Goal: Check status: Check status

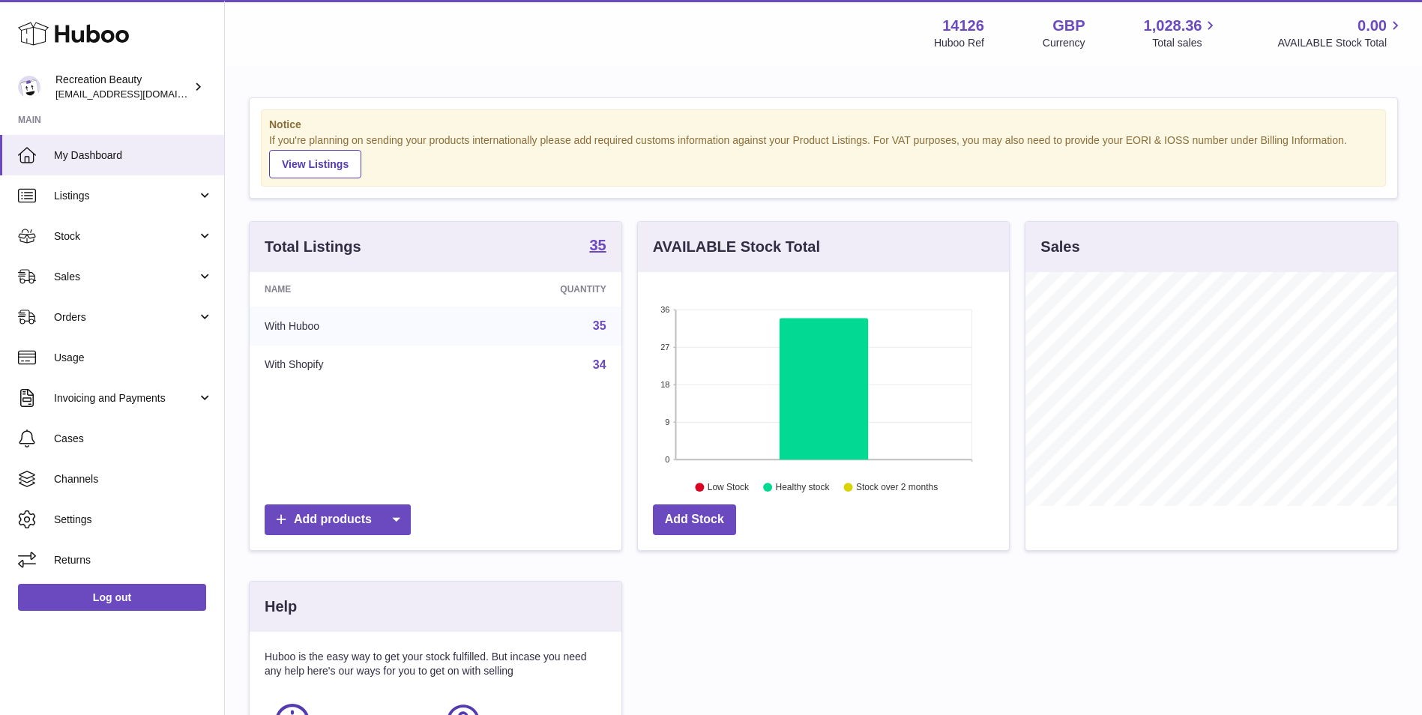
scroll to position [234, 371]
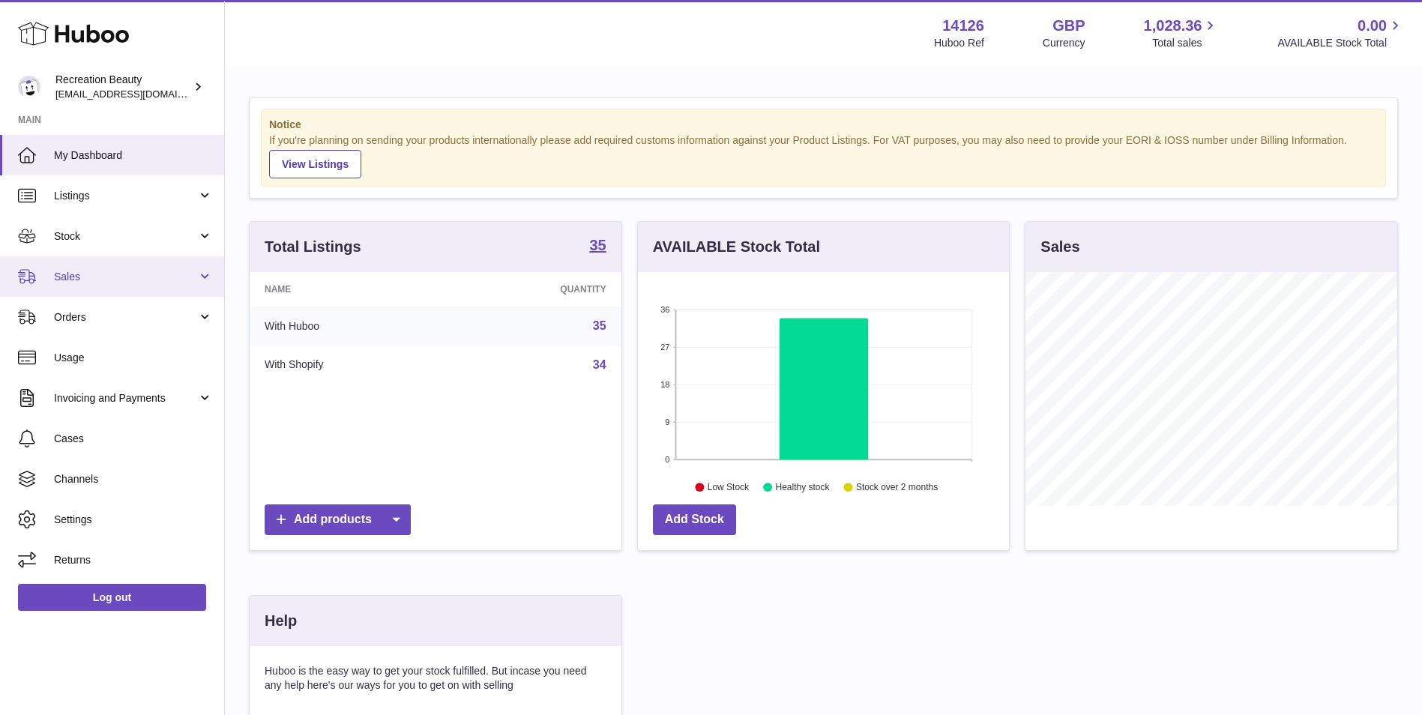
click at [85, 289] on link "Sales" at bounding box center [112, 276] width 224 height 40
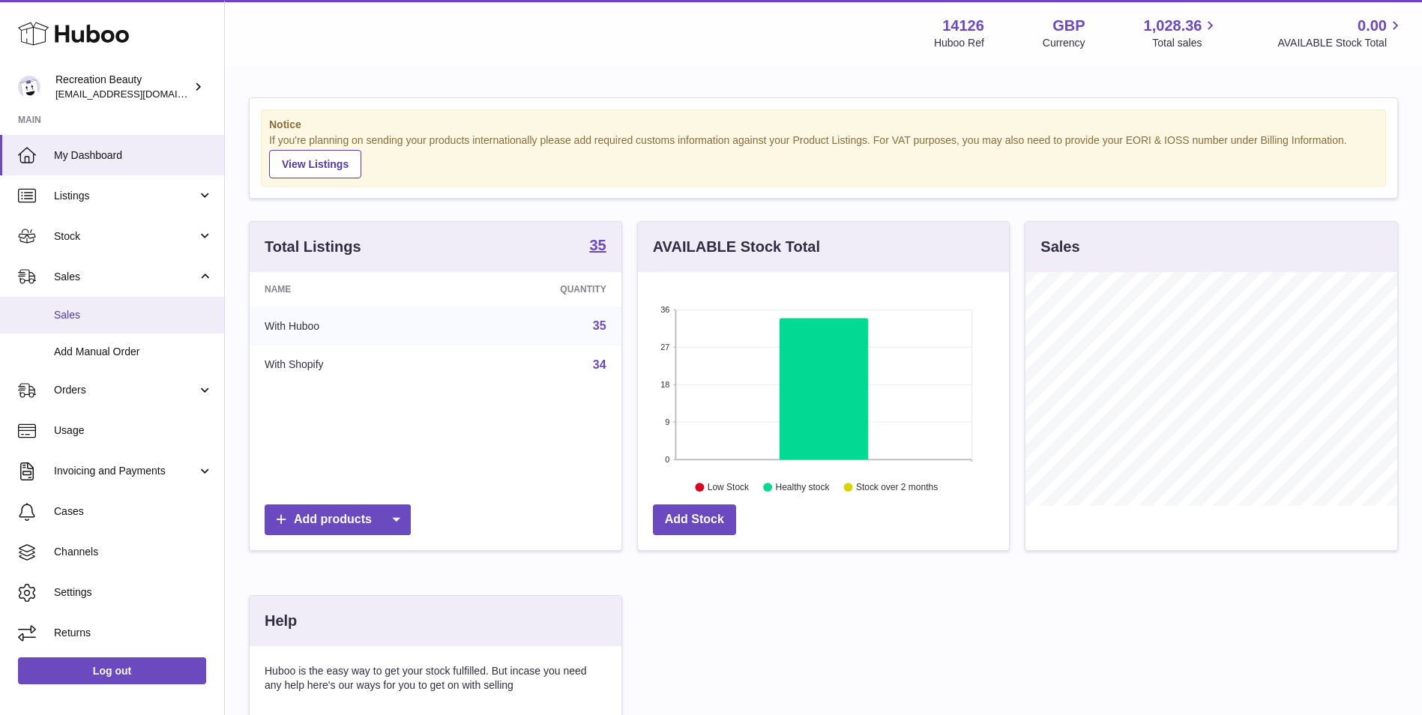
click at [114, 330] on link "Sales" at bounding box center [112, 315] width 224 height 37
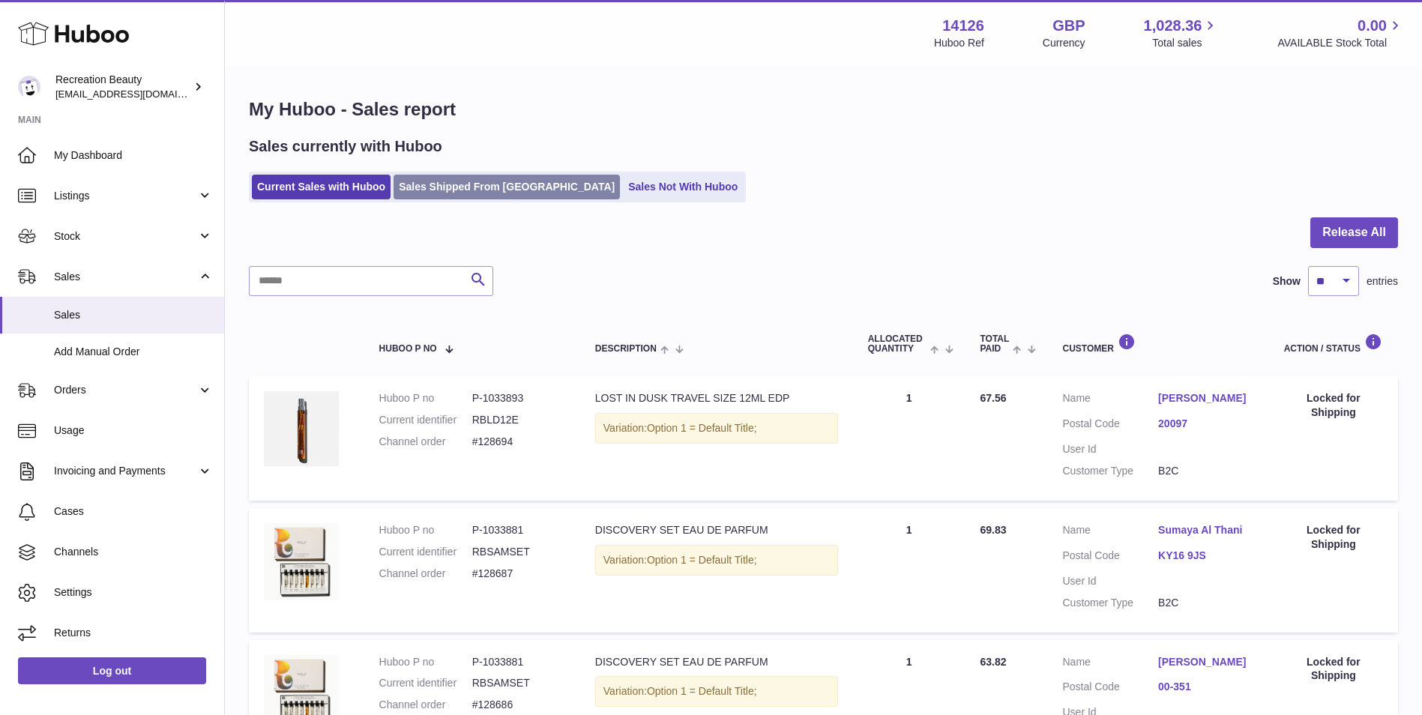
click at [434, 190] on link "Sales Shipped From [GEOGRAPHIC_DATA]" at bounding box center [506, 187] width 226 height 25
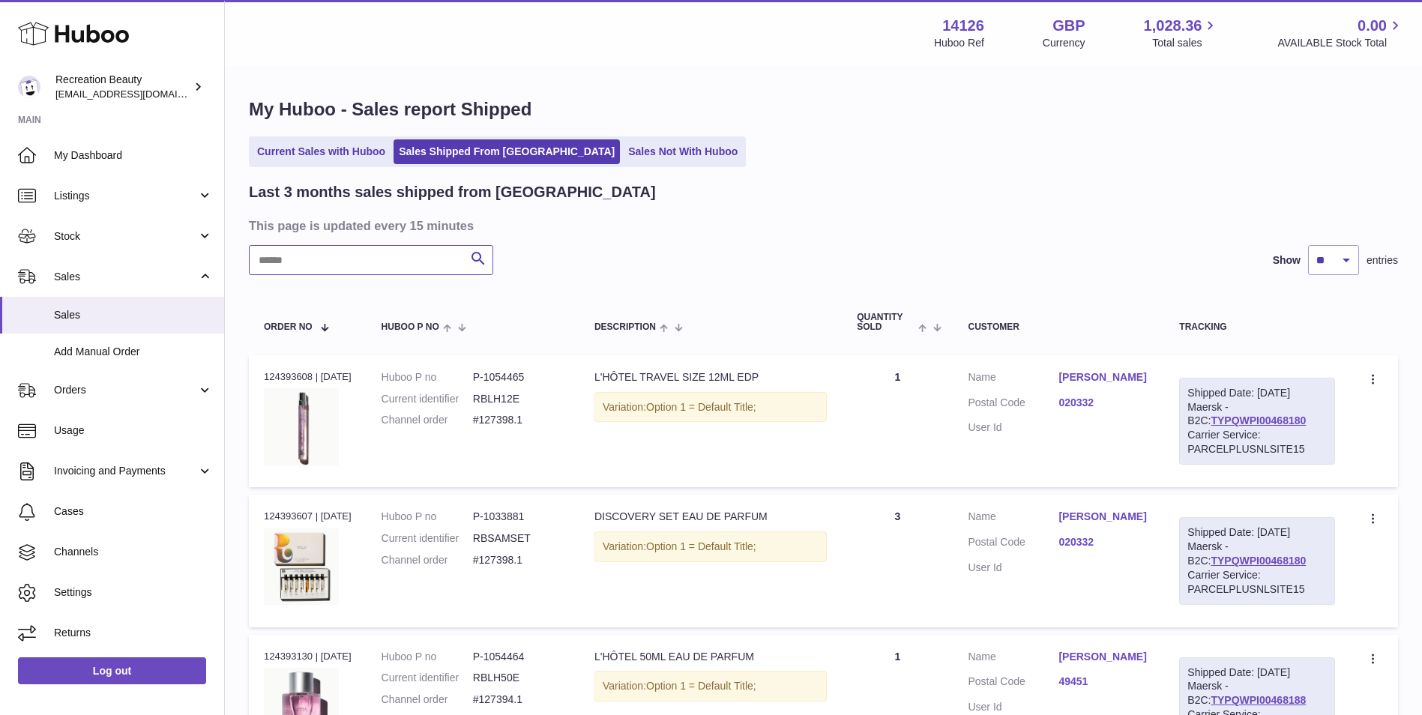
click at [345, 252] on input "text" at bounding box center [371, 260] width 244 height 30
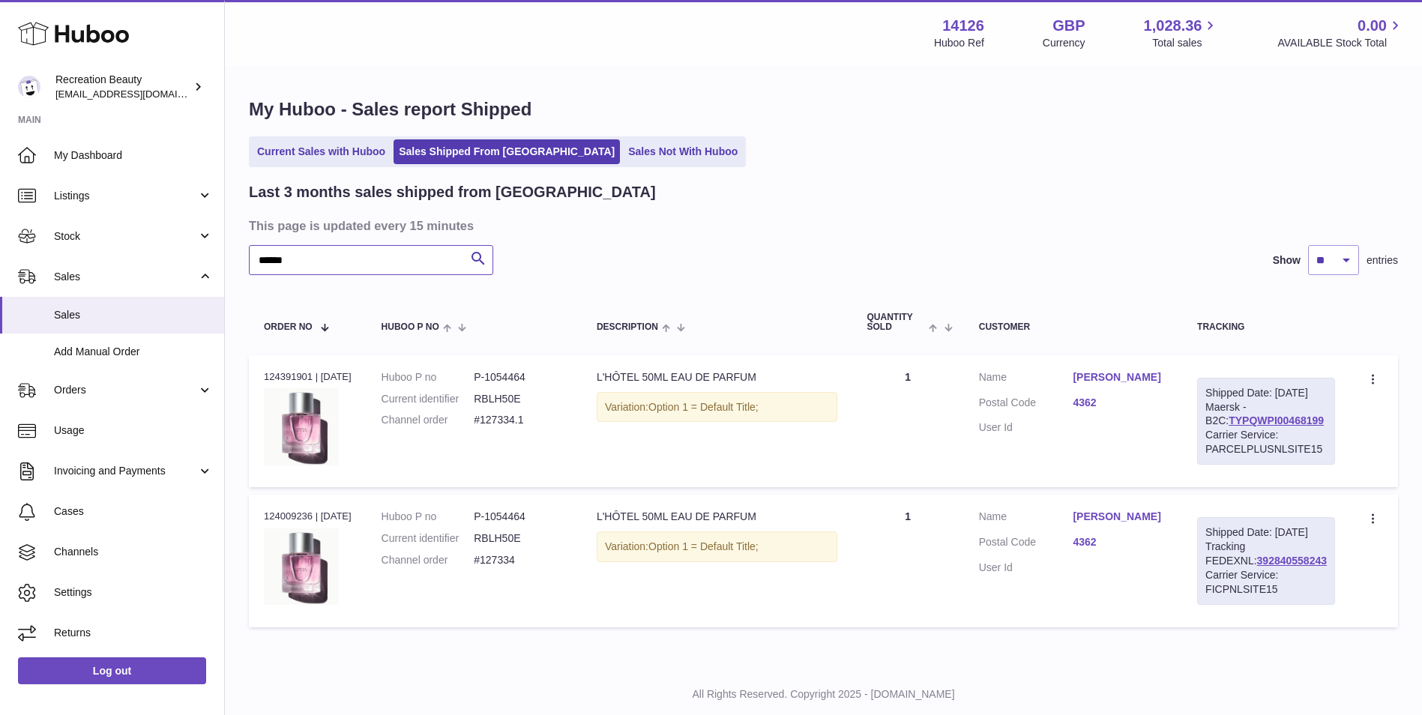
scroll to position [23, 0]
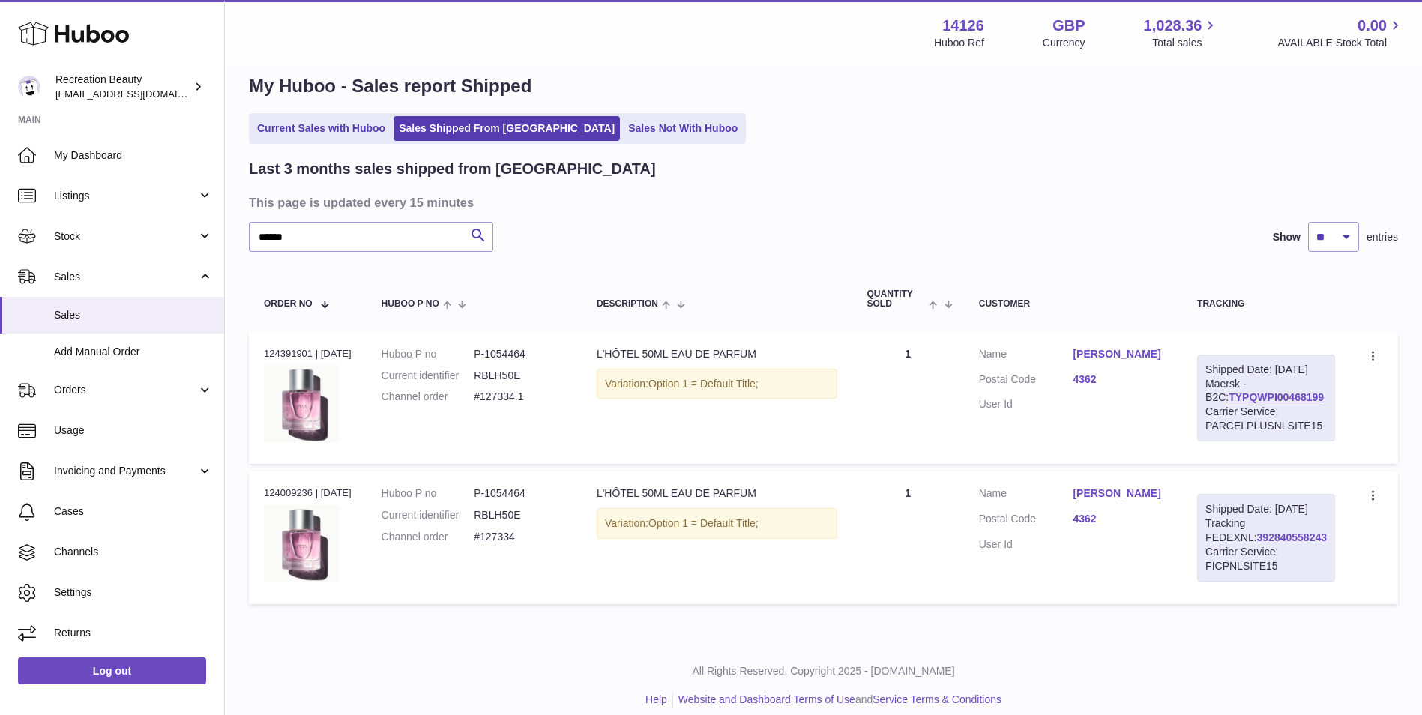
click at [1260, 543] on link "392840558243" at bounding box center [1292, 537] width 70 height 12
drag, startPoint x: 1320, startPoint y: 414, endPoint x: 1209, endPoint y: 409, distance: 111.0
click at [1209, 409] on div "Shipped Date: 9th Sep 2025 Maersk - B2C: TYPQWPI00468199 Carrier Service: PARCE…" at bounding box center [1266, 397] width 138 height 87
copy link "TYPQWPI00468199"
click at [1248, 403] on link "TYPQWPI00468199" at bounding box center [1275, 397] width 95 height 12
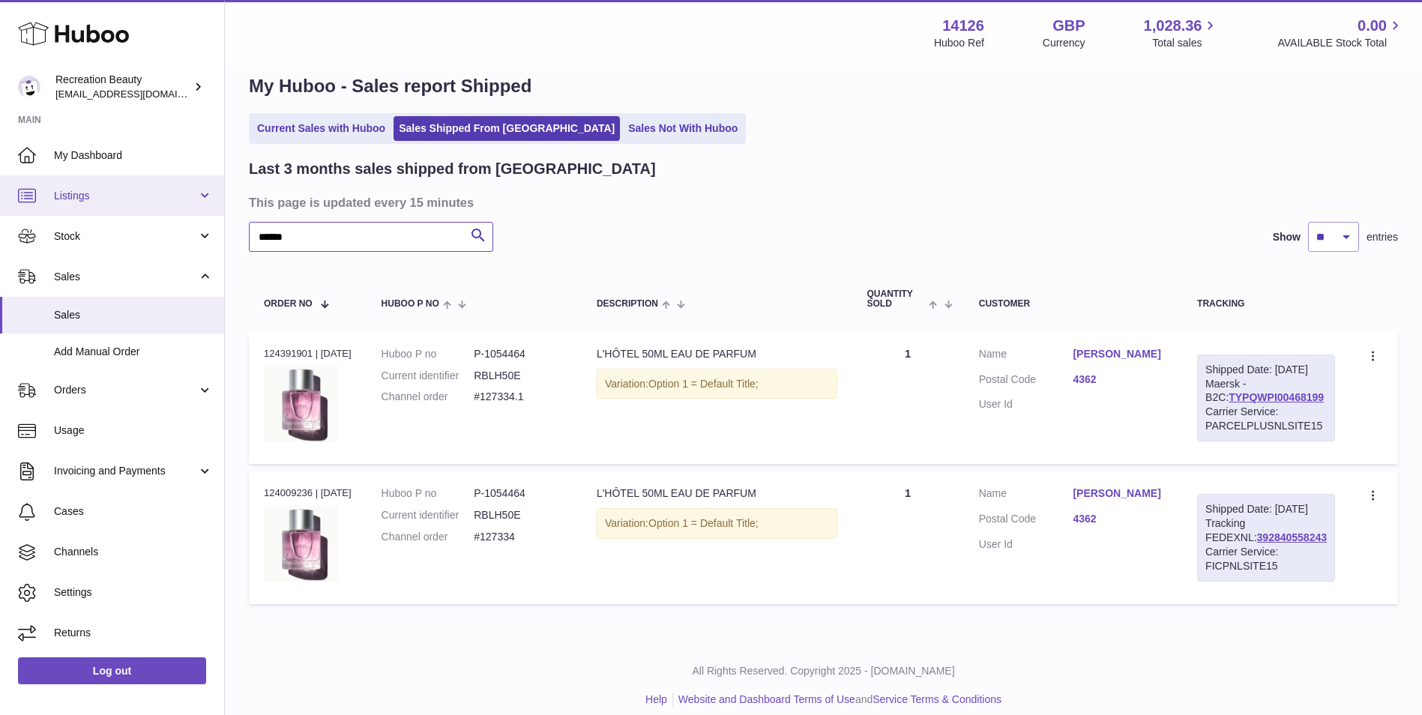
click at [171, 213] on div "Huboo Recreation Beauty customercare@recreationbeauty.com Main My Dashboard Lis…" at bounding box center [711, 353] width 1422 height 752
paste input "text"
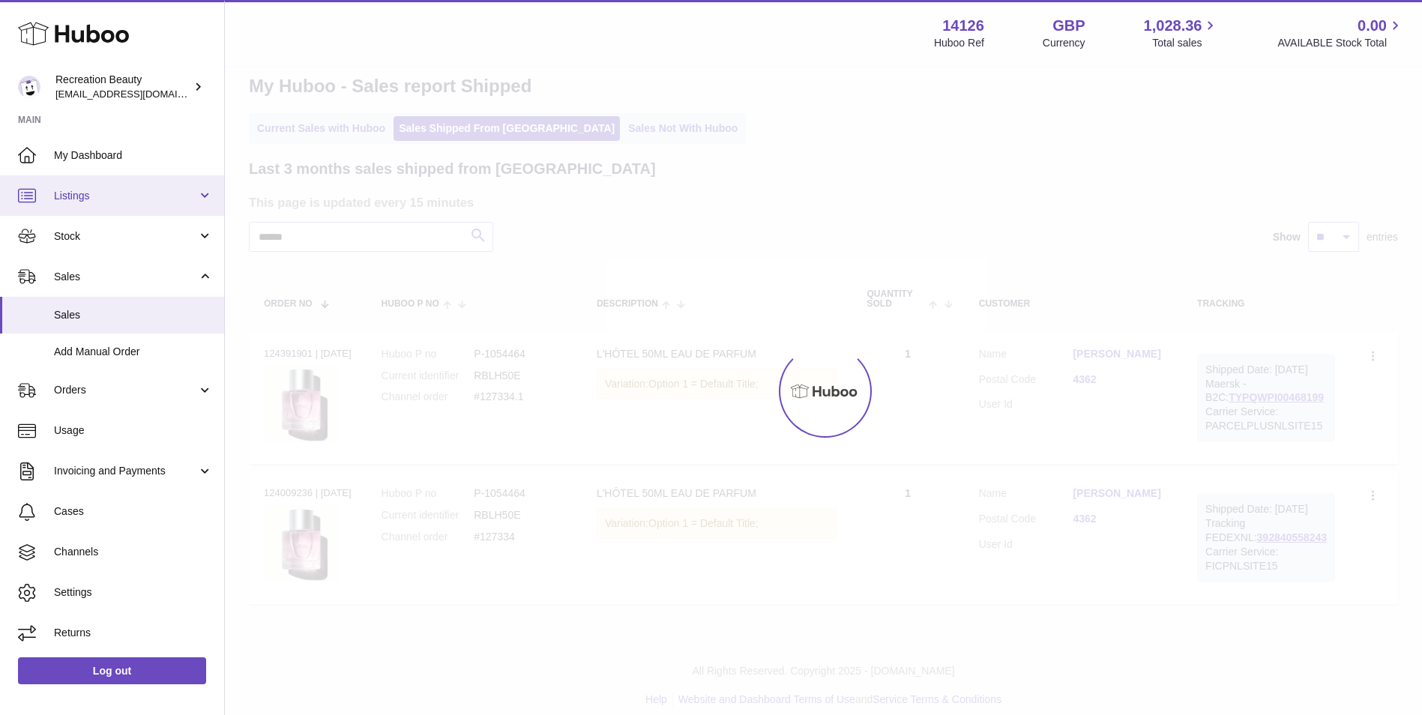
click at [171, 213] on link "Listings" at bounding box center [112, 195] width 224 height 40
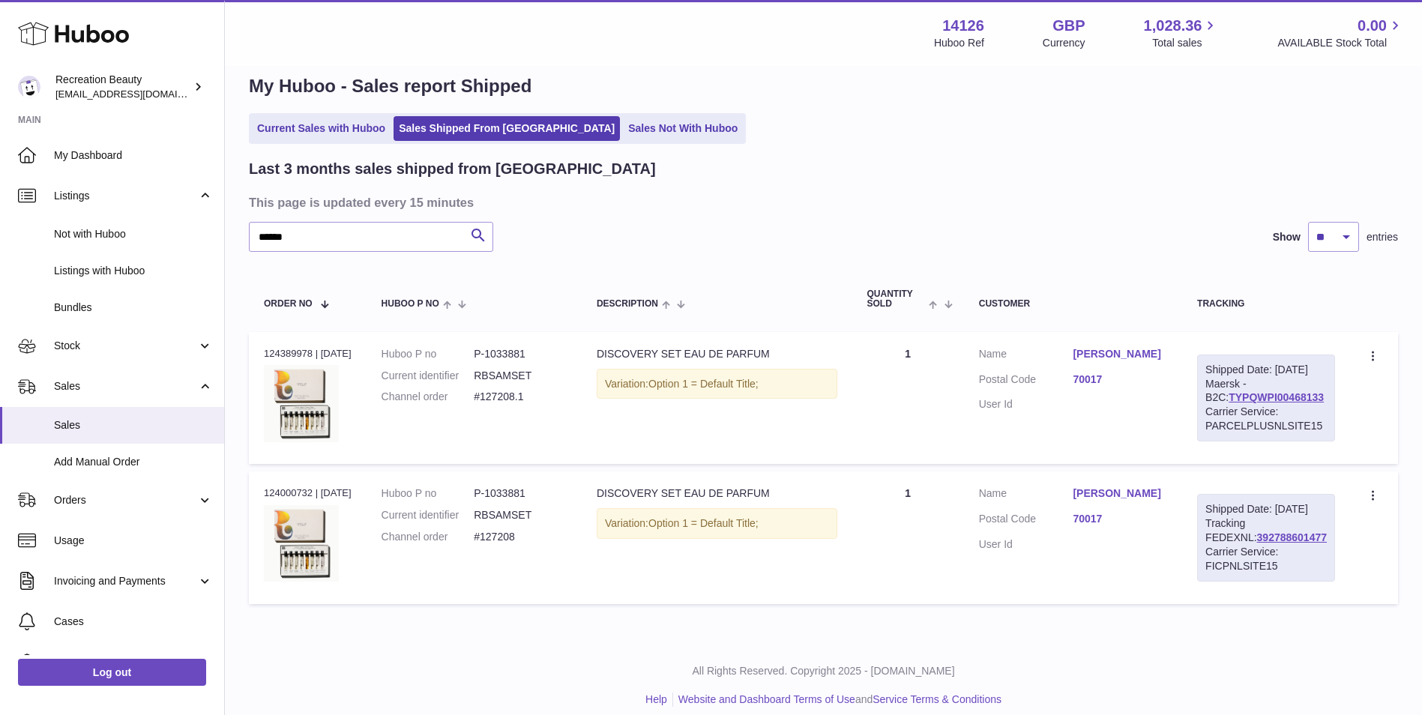
drag, startPoint x: 1308, startPoint y: 412, endPoint x: 1208, endPoint y: 413, distance: 100.4
click at [1208, 413] on div "Shipped Date: 9th Sep 2025 Maersk - B2C: TYPQWPI00468133 Carrier Service: PARCE…" at bounding box center [1266, 397] width 138 height 87
click at [1256, 403] on link "TYPQWPI00468133" at bounding box center [1275, 397] width 95 height 12
drag, startPoint x: 323, startPoint y: 239, endPoint x: 210, endPoint y: 239, distance: 113.2
click at [210, 239] on div "Huboo Recreation Beauty customercare@recreationbeauty.com Main My Dashboard Lis…" at bounding box center [711, 353] width 1422 height 752
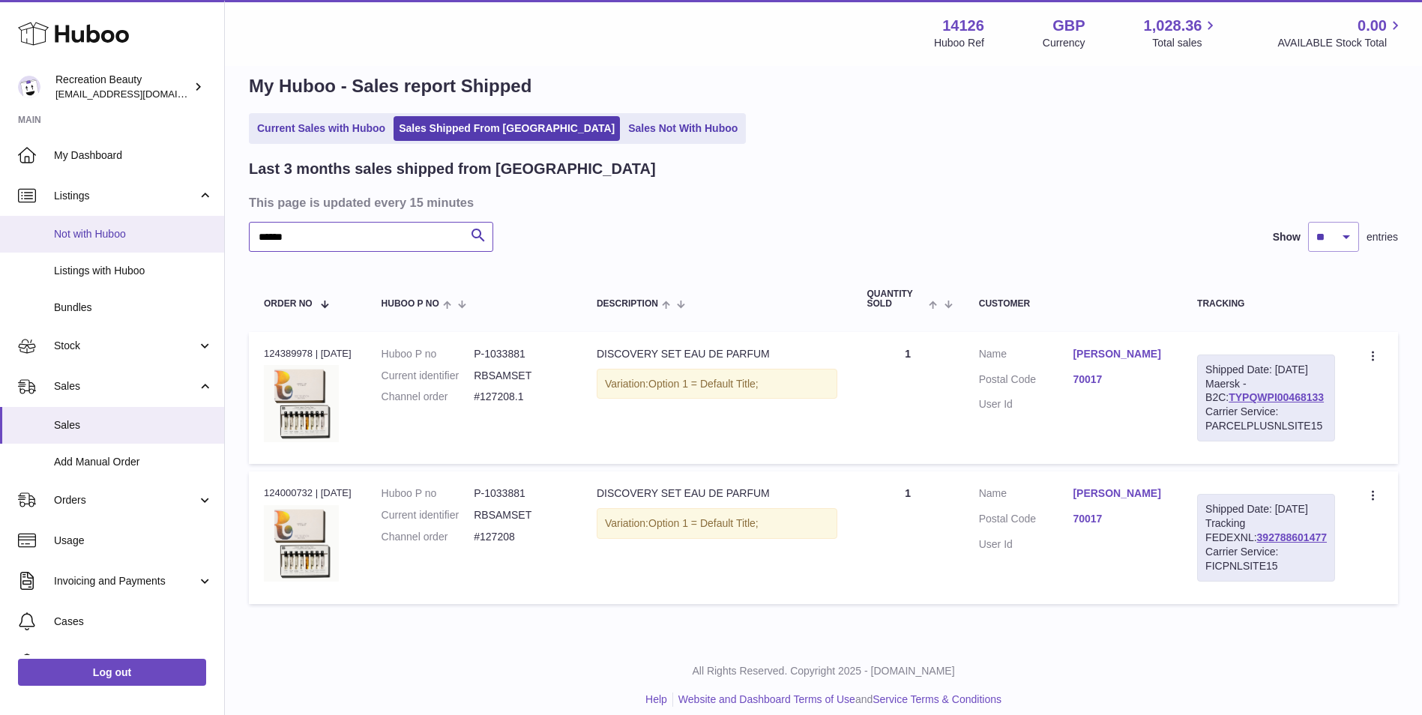
paste input "text"
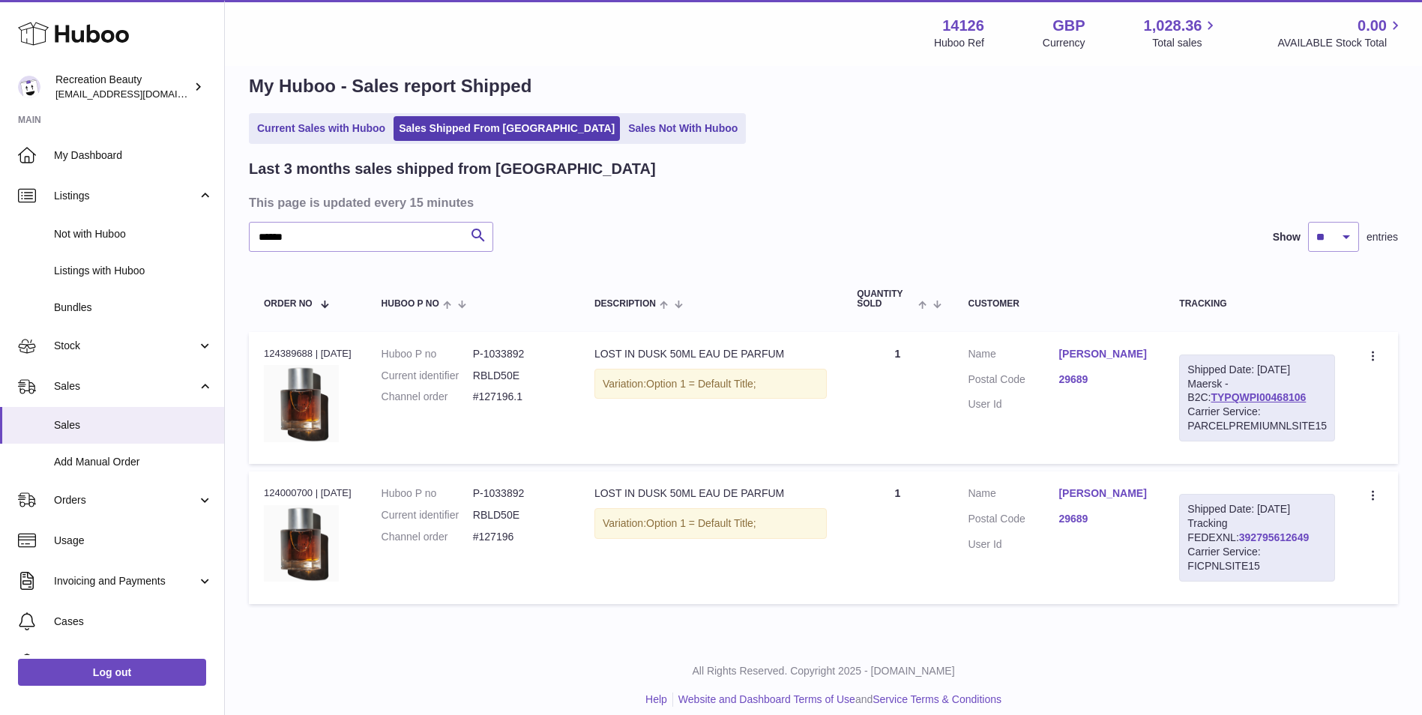
click at [1239, 534] on link "392795612649" at bounding box center [1274, 537] width 70 height 12
drag, startPoint x: 362, startPoint y: 240, endPoint x: 195, endPoint y: 219, distance: 168.4
click at [195, 219] on div "Huboo Recreation Beauty customercare@recreationbeauty.com Main My Dashboard Lis…" at bounding box center [711, 353] width 1422 height 752
paste input "**"
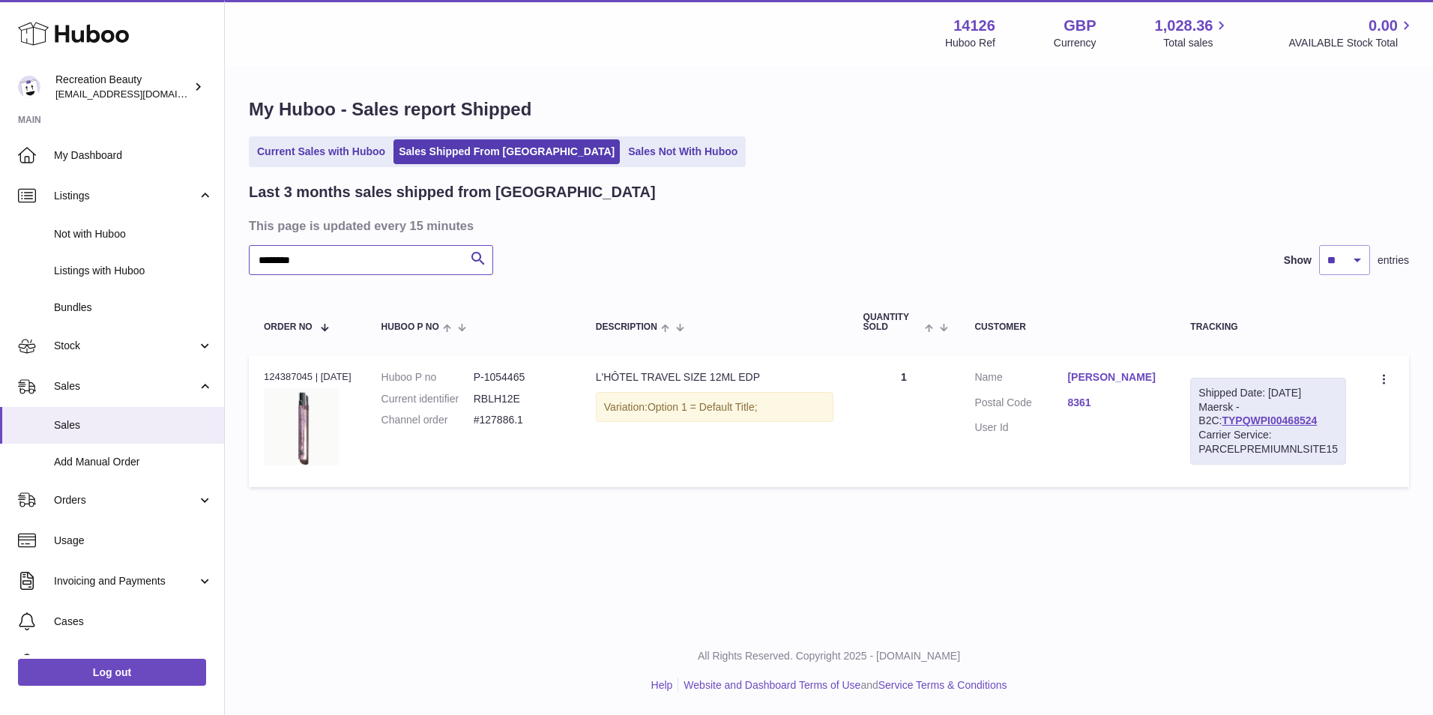
click at [366, 253] on input "********" at bounding box center [371, 260] width 244 height 30
paste input "text"
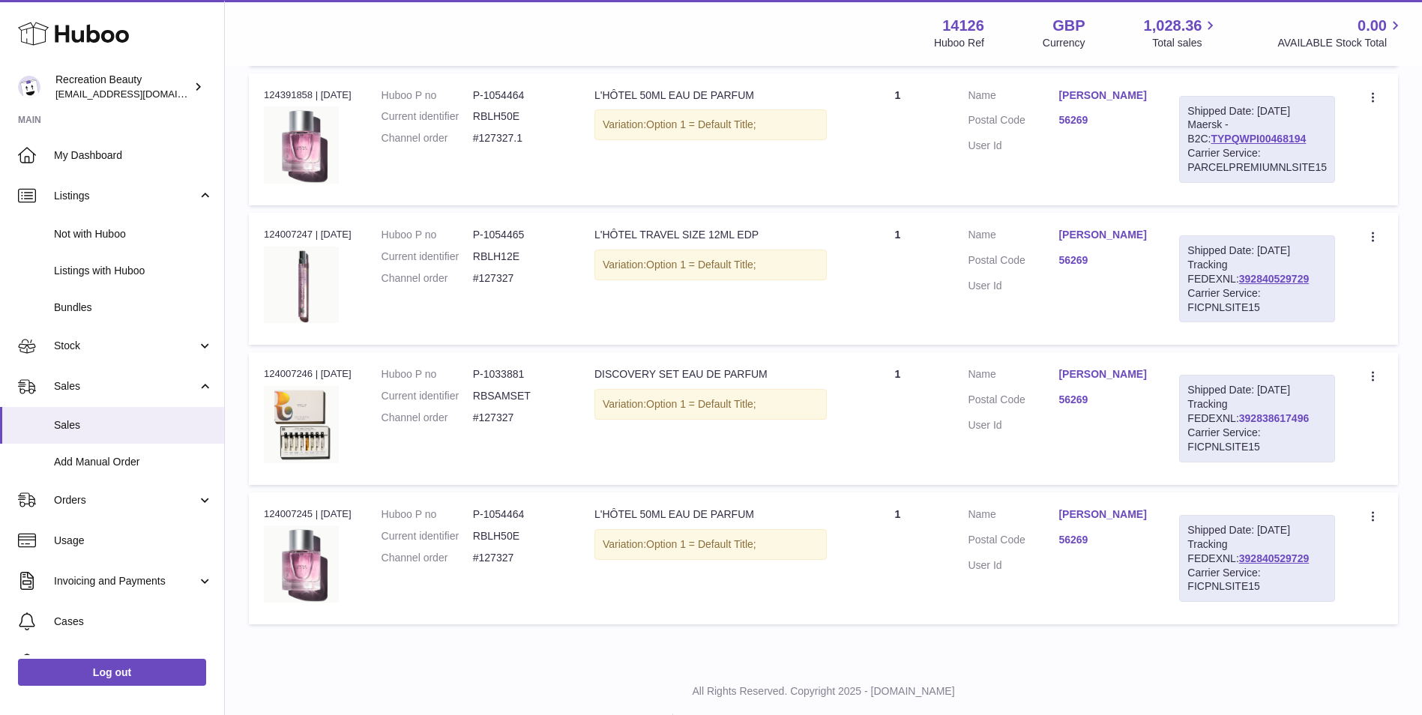
scroll to position [596, 0]
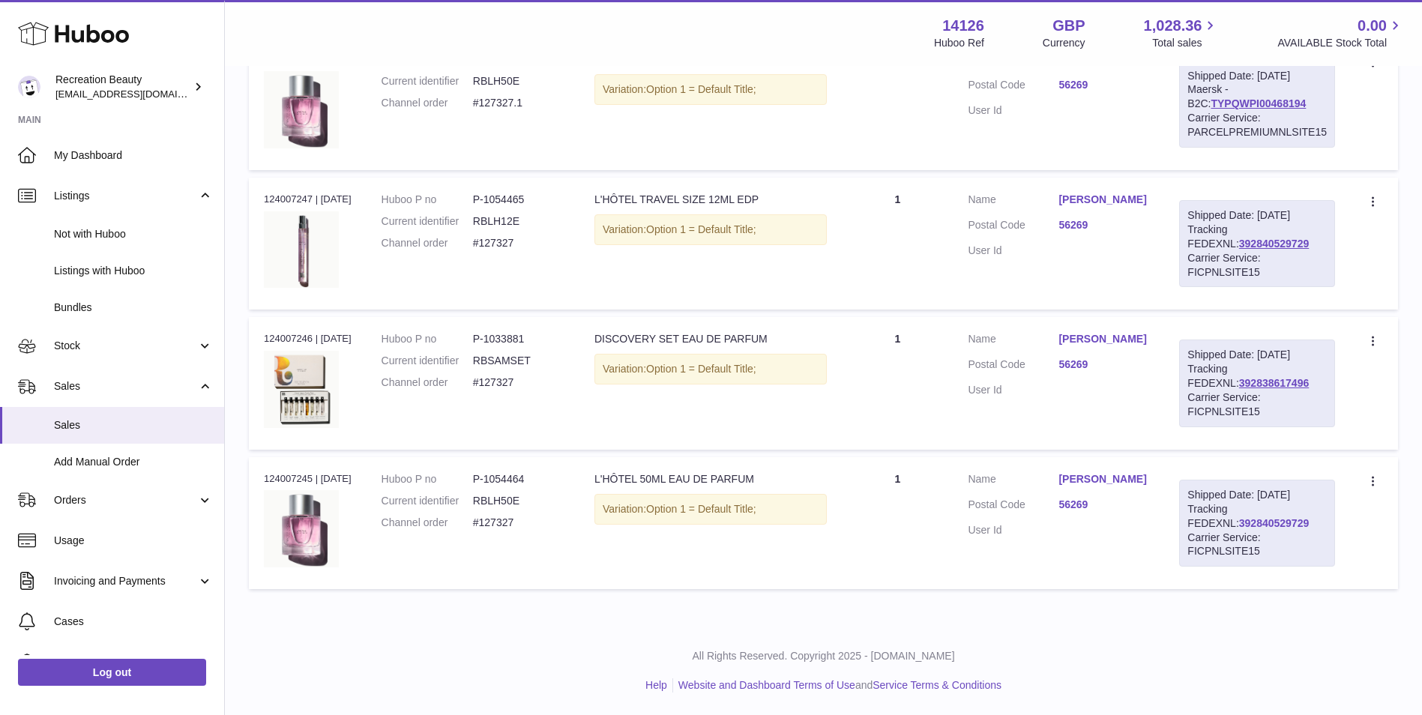
type input "******"
click at [1239, 522] on link "392840529729" at bounding box center [1274, 523] width 70 height 12
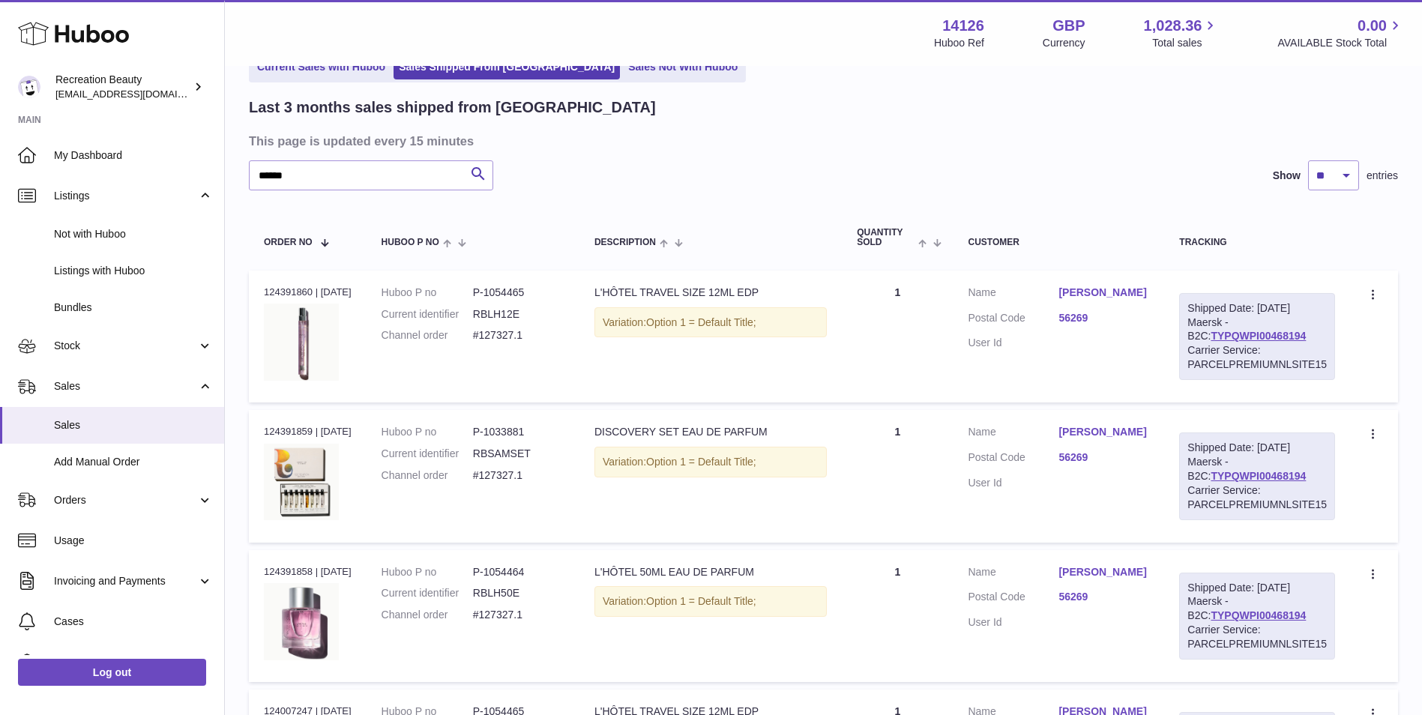
scroll to position [75, 0]
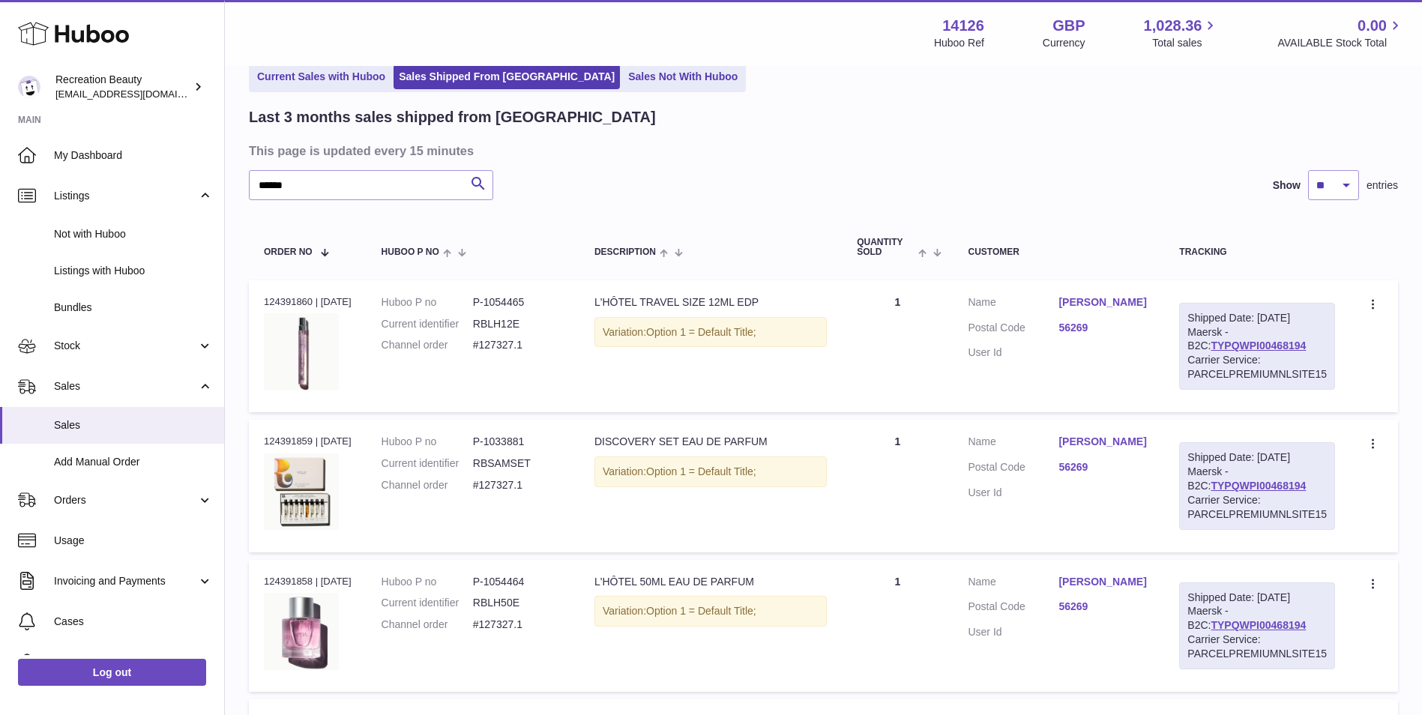
drag, startPoint x: 1296, startPoint y: 339, endPoint x: 1185, endPoint y: 341, distance: 110.2
click at [1185, 341] on div "Shipped Date: 9th Sep 2025 Maersk - B2C: TYPQWPI00468194 Carrier Service: PARCE…" at bounding box center [1257, 346] width 156 height 87
copy link "TYPQWPI00468194"
click at [1249, 348] on link "TYPQWPI00468194" at bounding box center [1257, 345] width 95 height 12
